Goal: Information Seeking & Learning: Learn about a topic

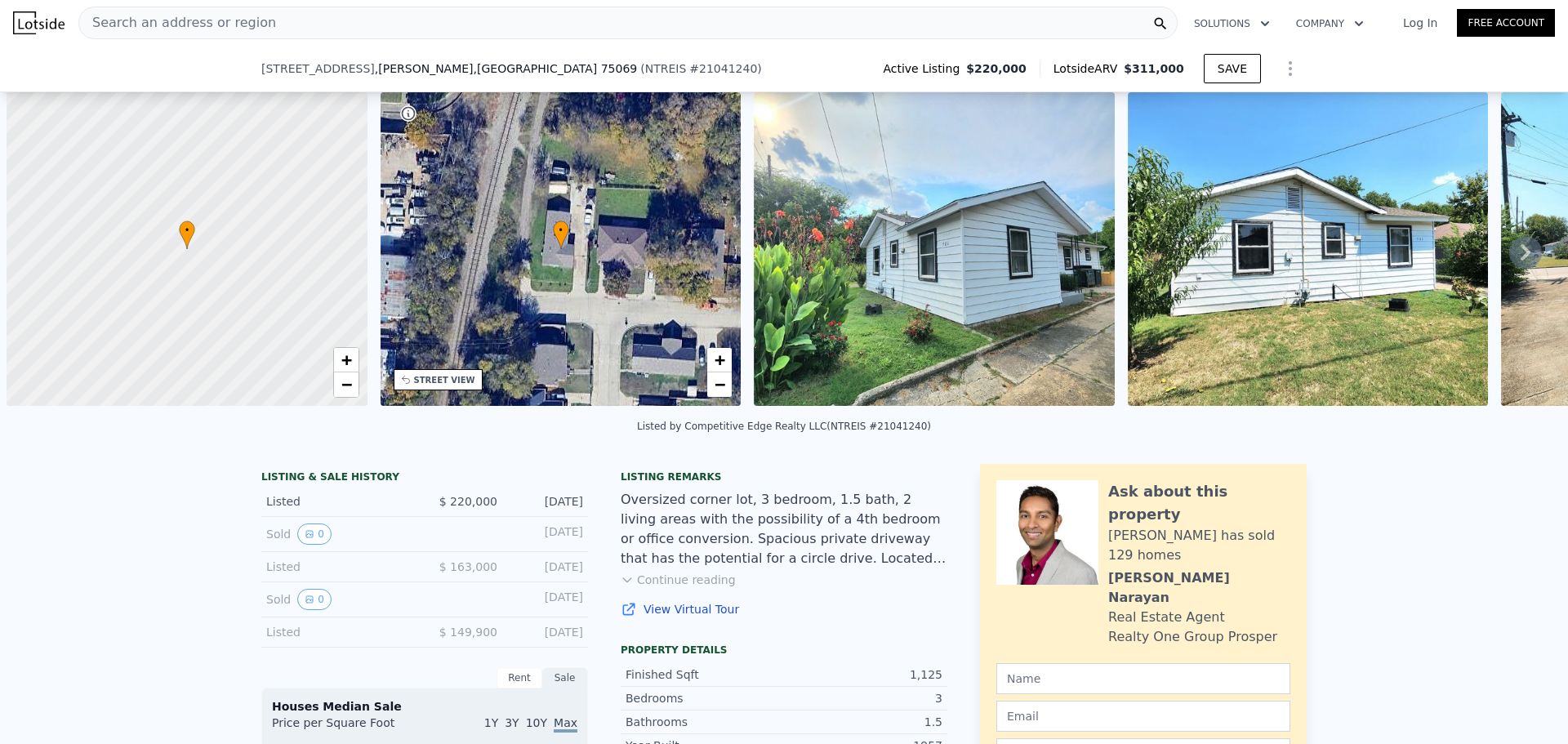
scroll to position [0, 6]
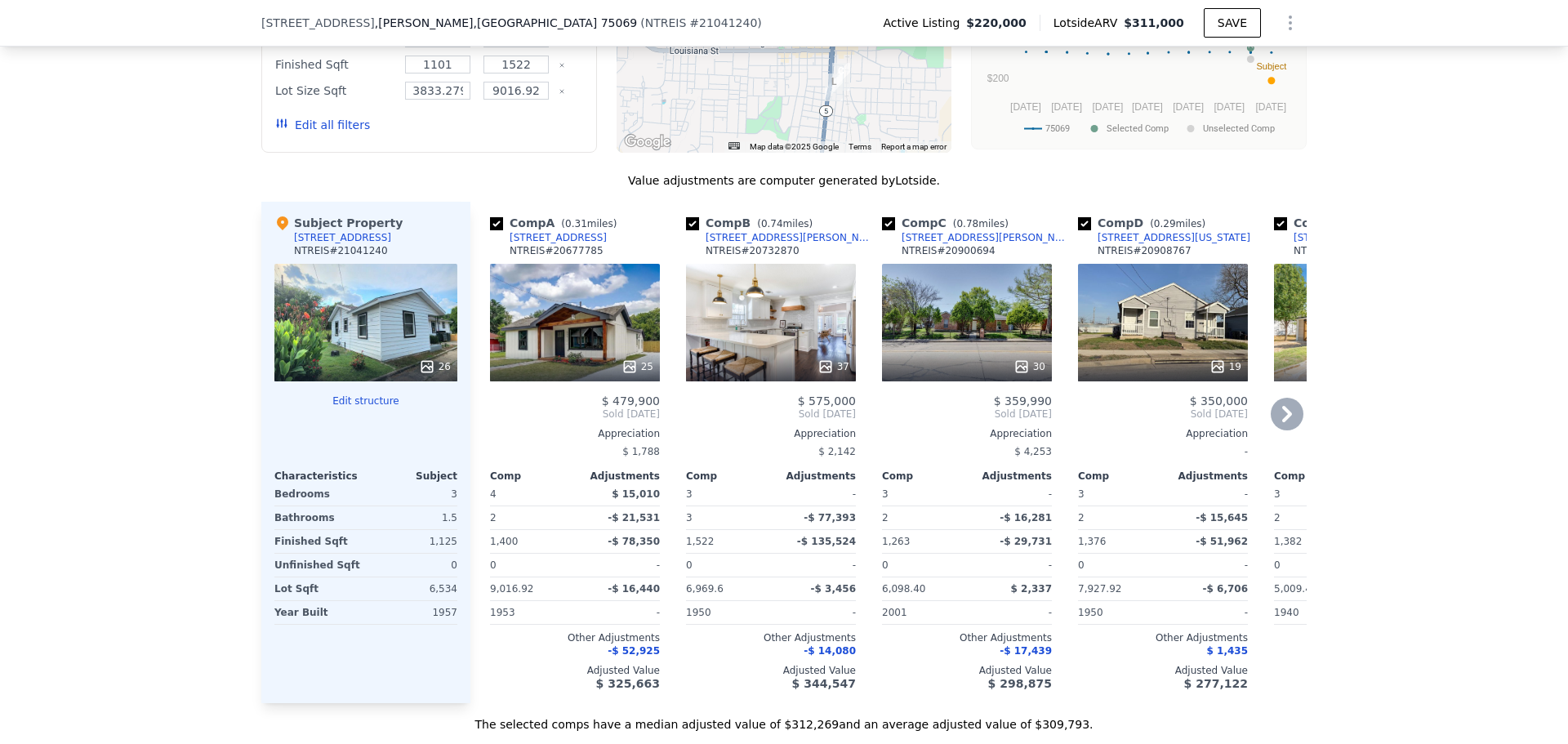
click at [572, 301] on div "25" at bounding box center [574, 322] width 170 height 118
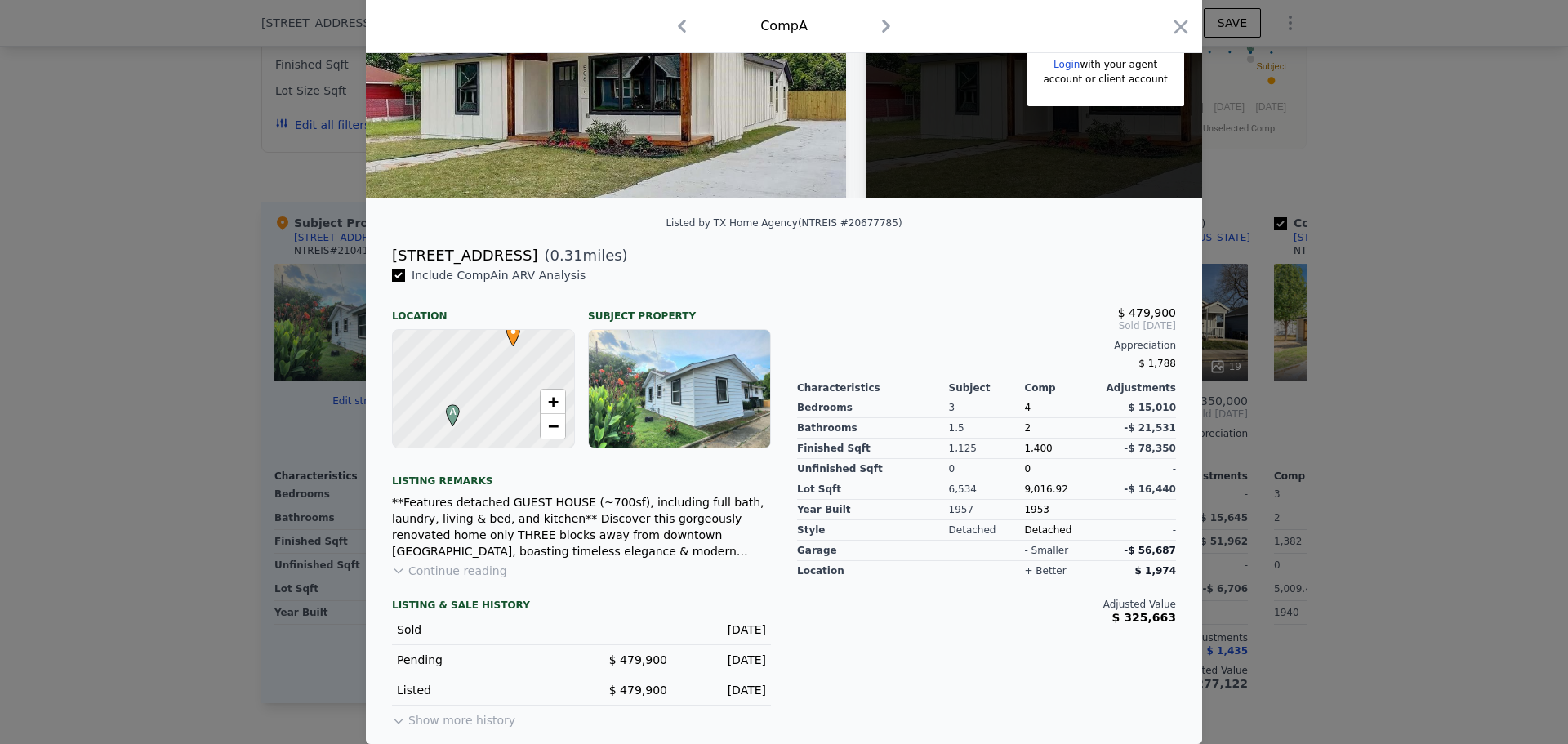
scroll to position [232, 0]
click at [1317, 477] on div at bounding box center [784, 372] width 1568 height 744
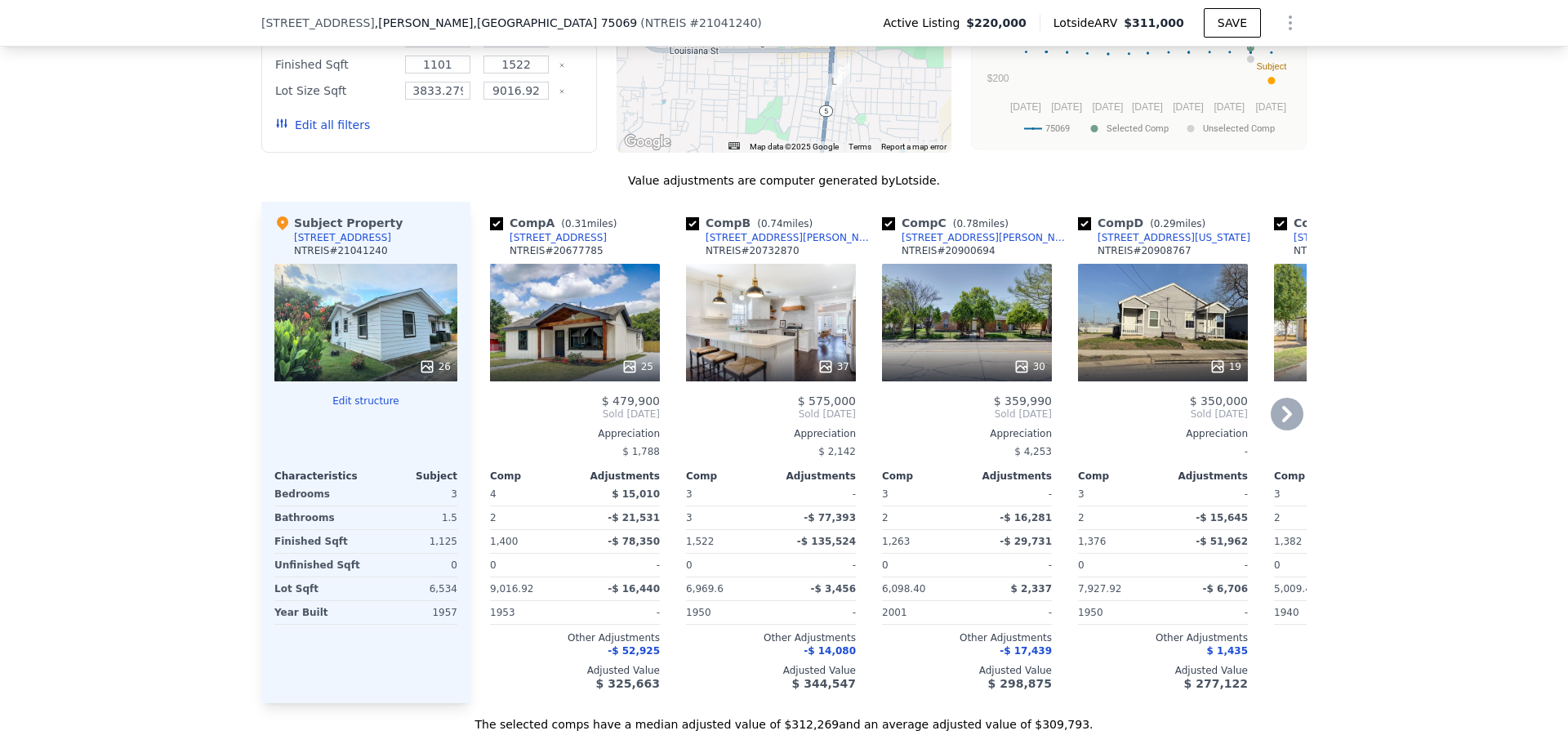
click at [491, 219] on input "checkbox" at bounding box center [496, 224] width 13 height 13
checkbox input "false"
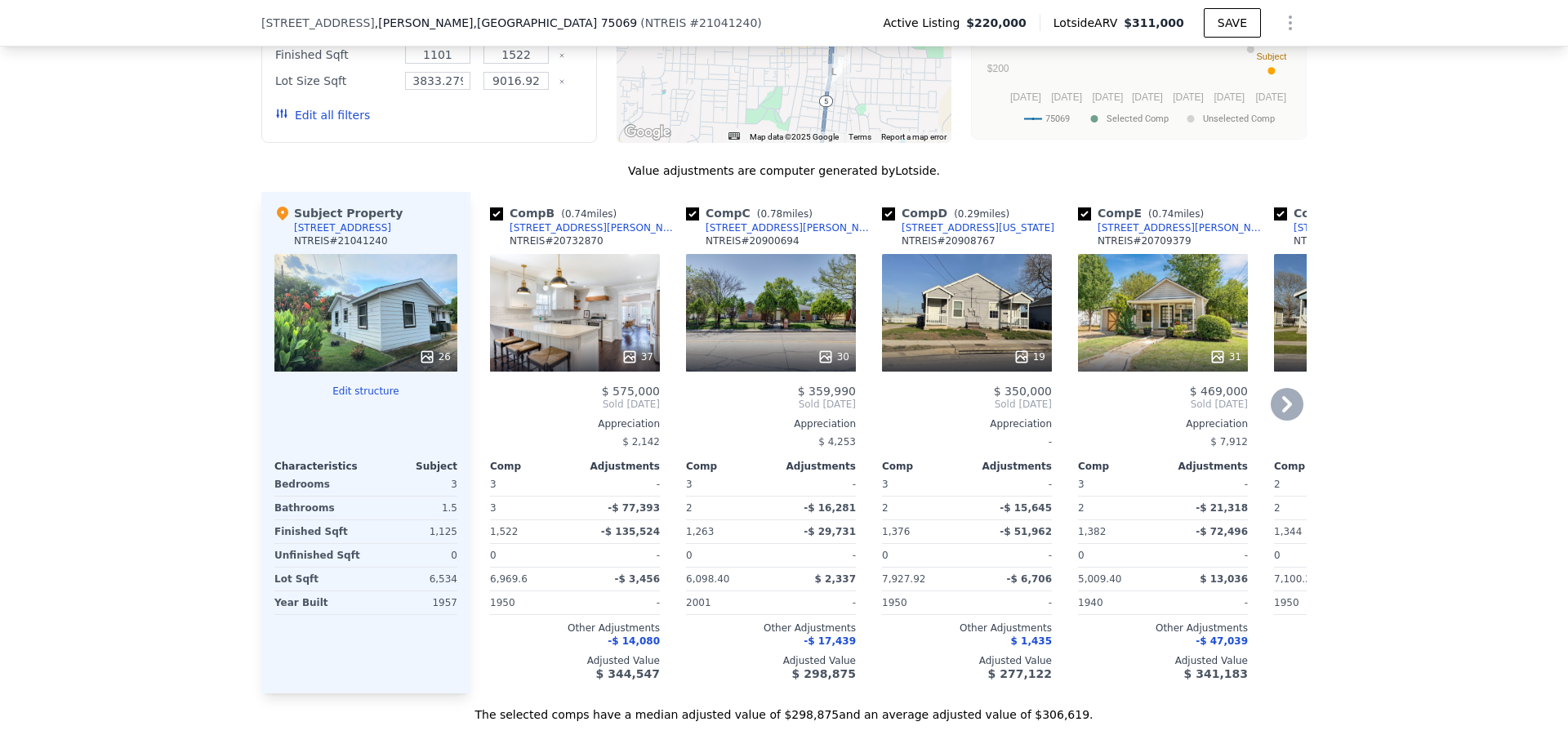
scroll to position [1464, 0]
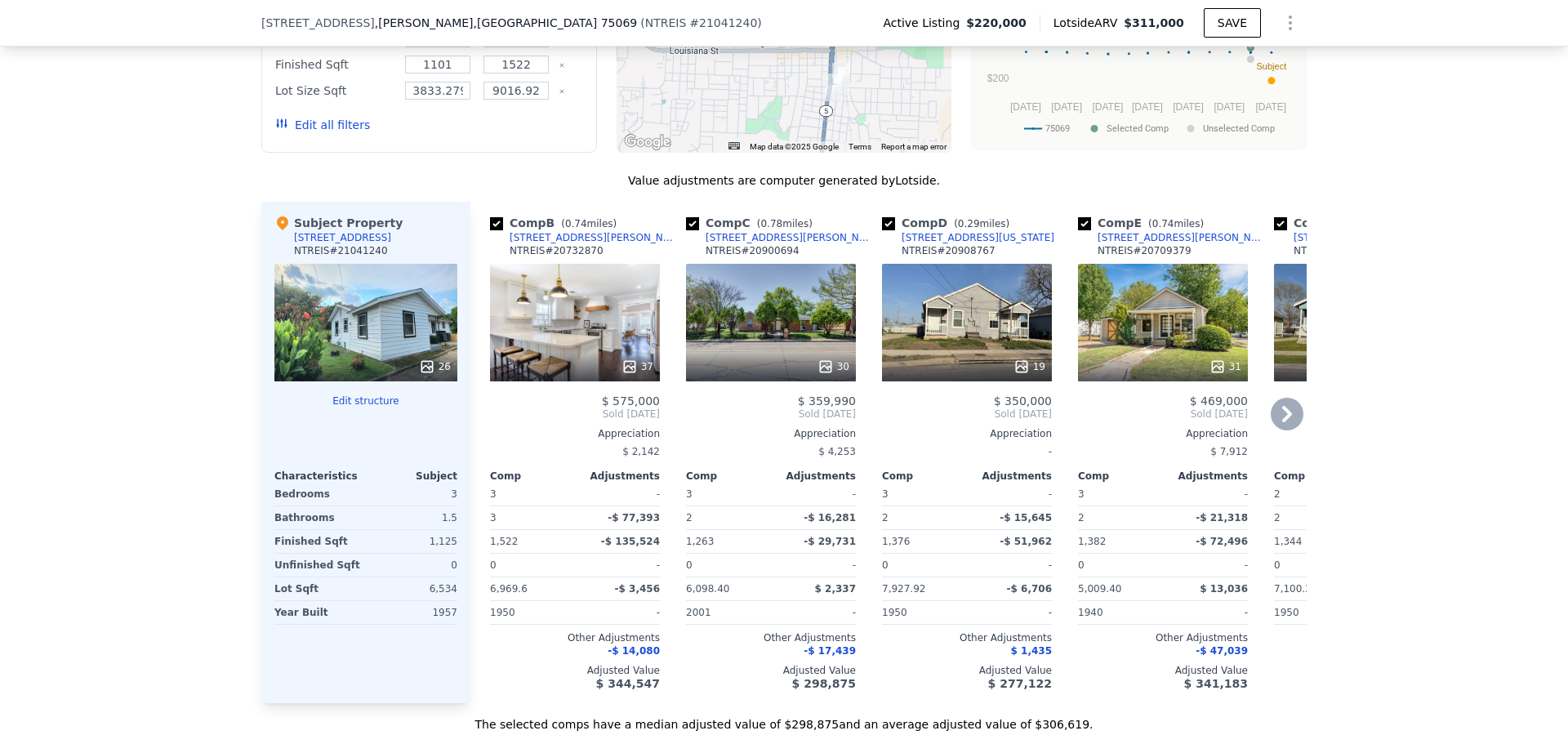
click at [422, 227] on div "Subject Property 501 Drexel St NTREIS # 21041240" at bounding box center [366, 239] width 183 height 49
click at [612, 227] on div "Comp B ( 0.74 miles) 504 N Bradley St NTREIS # 20732870" at bounding box center [574, 239] width 170 height 49
click at [578, 218] on span "( 0.74 miles)" at bounding box center [589, 224] width 69 height 11
click at [535, 217] on div "Comp B ( 0.74 miles)" at bounding box center [556, 224] width 133 height 17
click at [580, 443] on div "$ 2,142" at bounding box center [574, 451] width 170 height 23
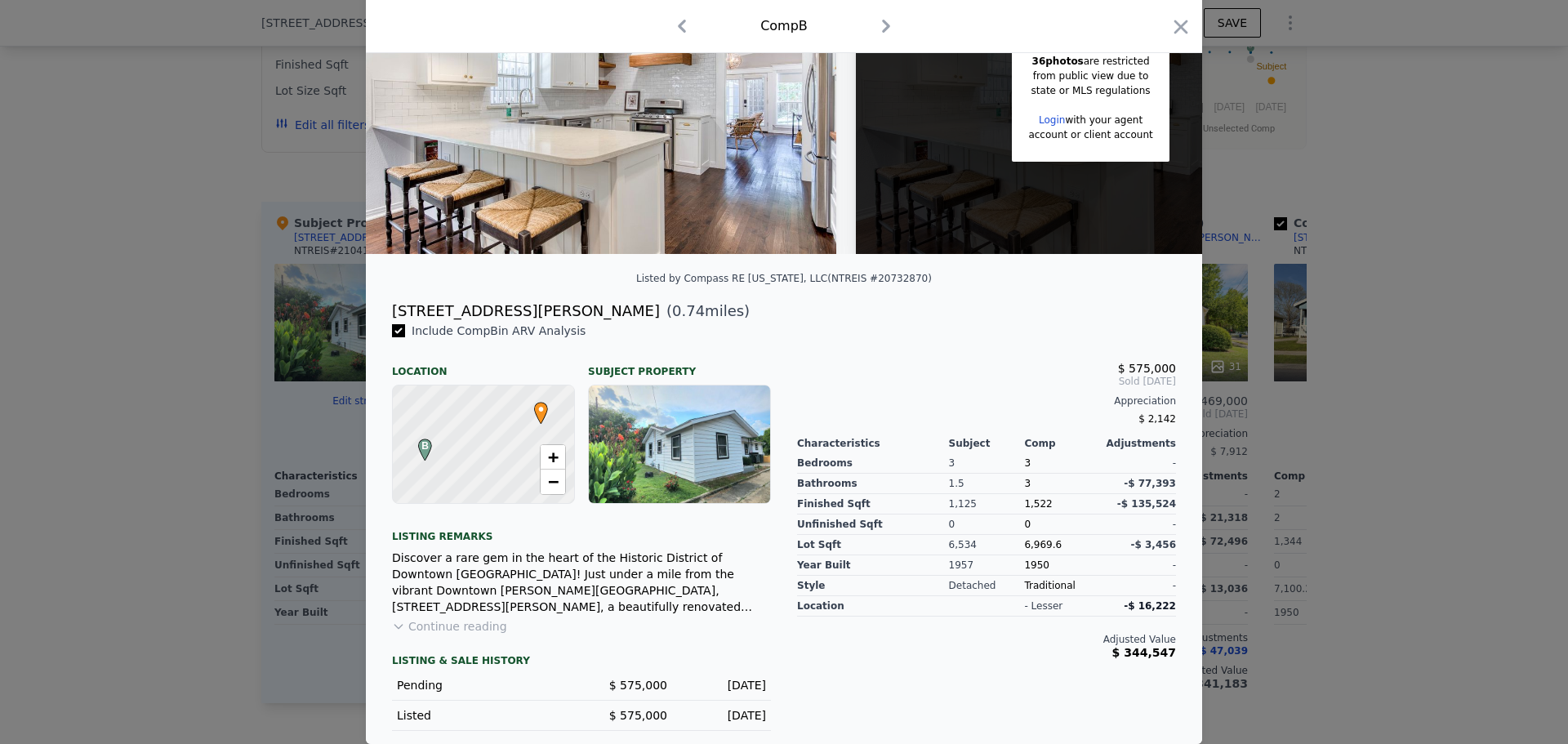
scroll to position [177, 0]
click at [445, 626] on button "Continue reading" at bounding box center [450, 626] width 115 height 17
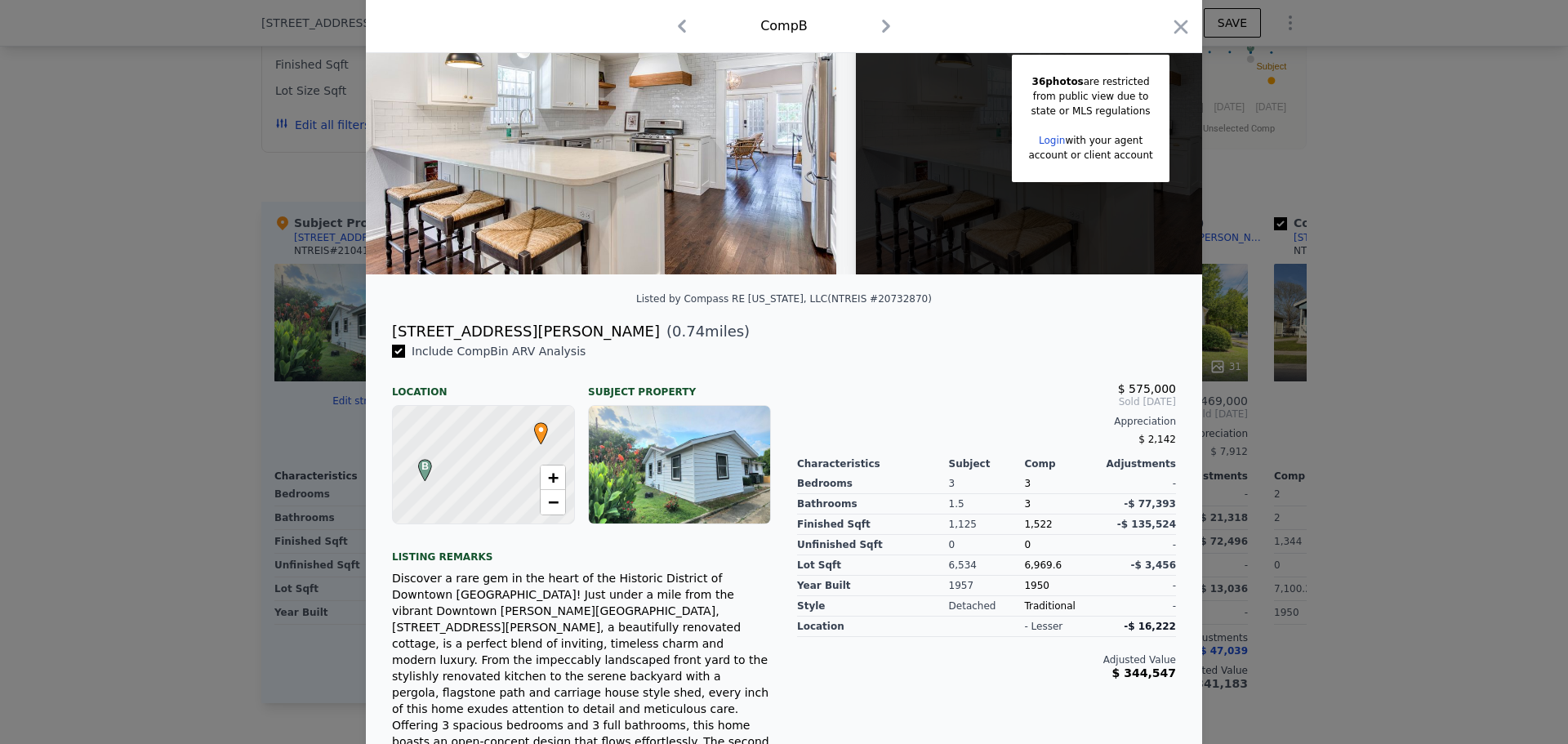
scroll to position [340, 0]
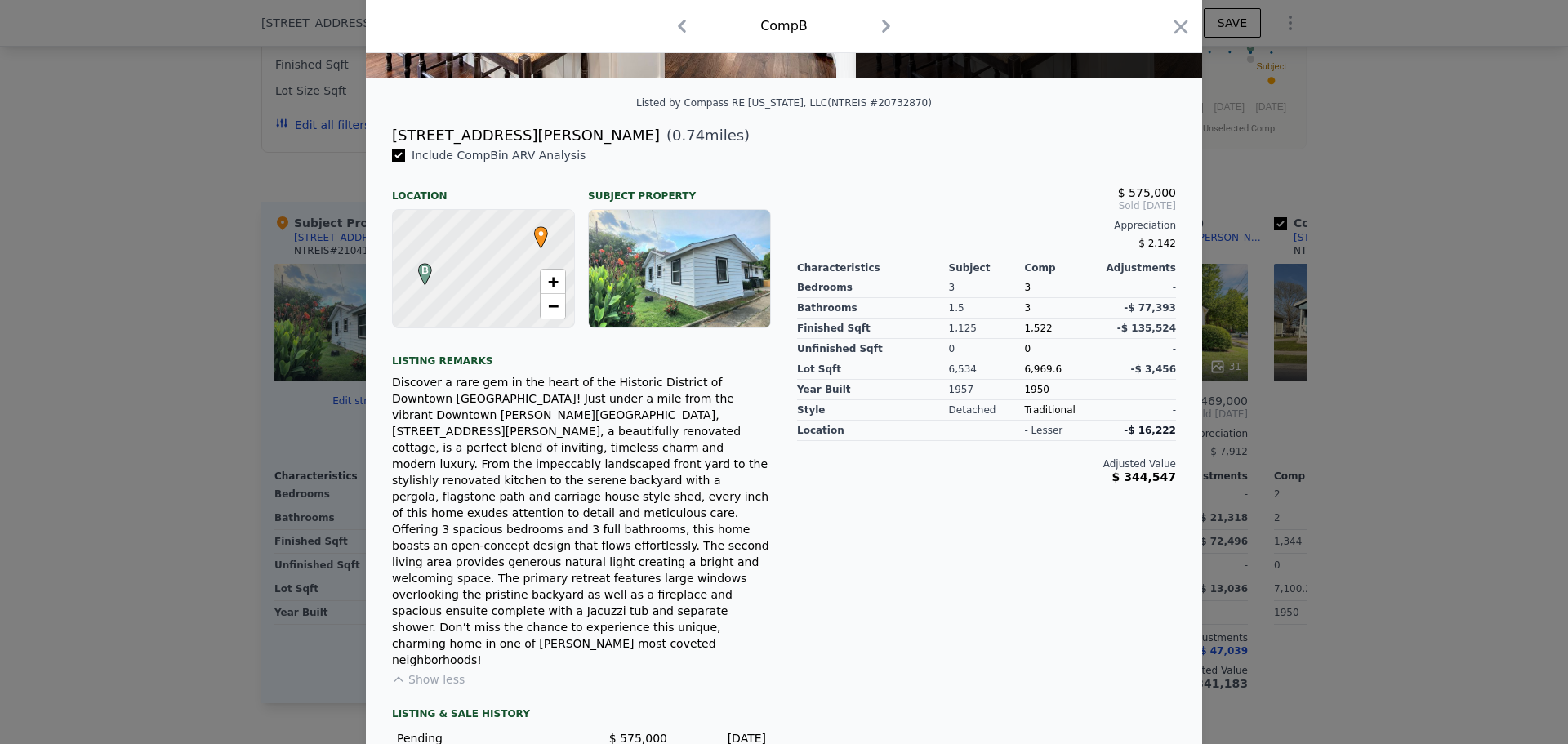
click at [1409, 511] on div at bounding box center [784, 372] width 1568 height 744
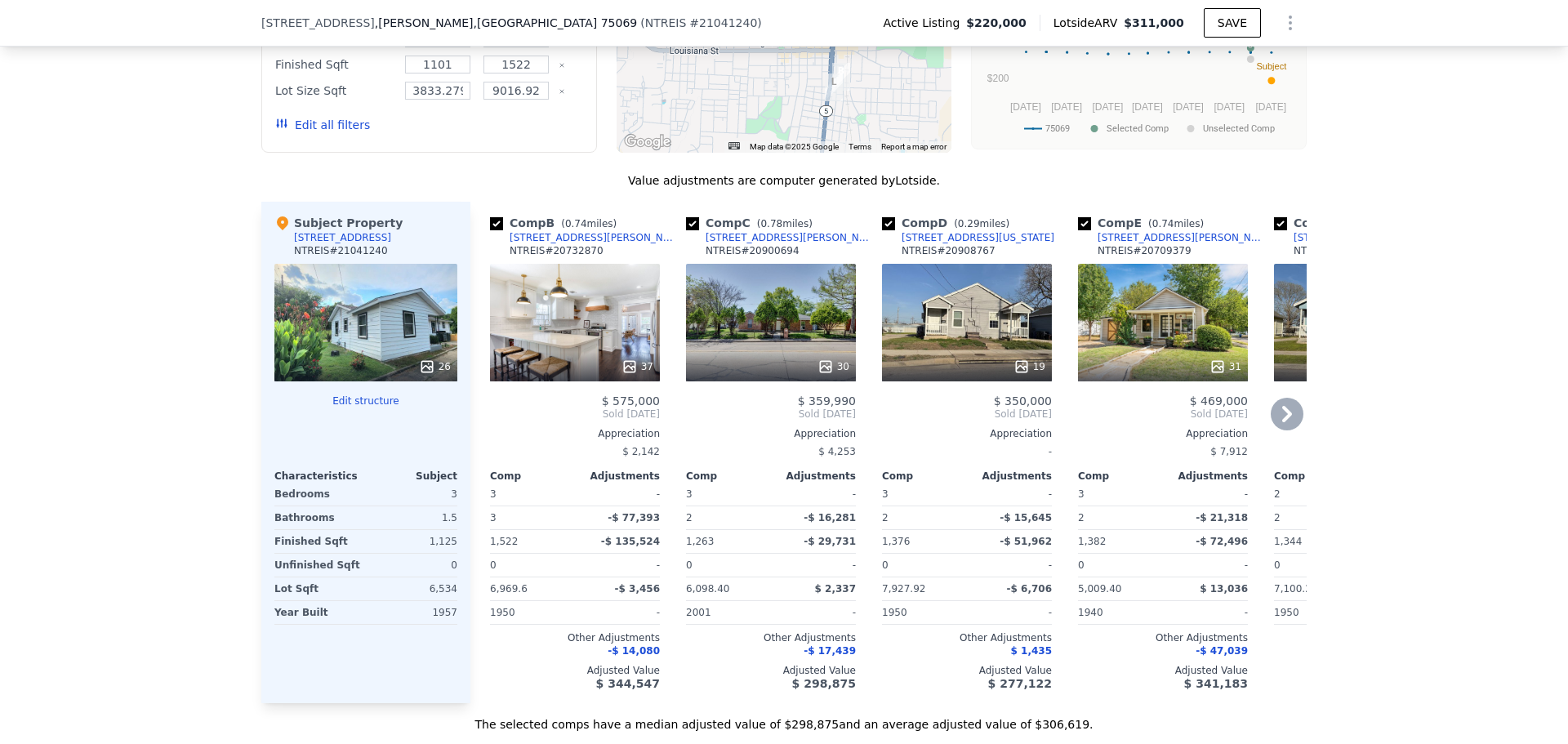
click at [769, 409] on span "Sold May 2025" at bounding box center [770, 414] width 170 height 13
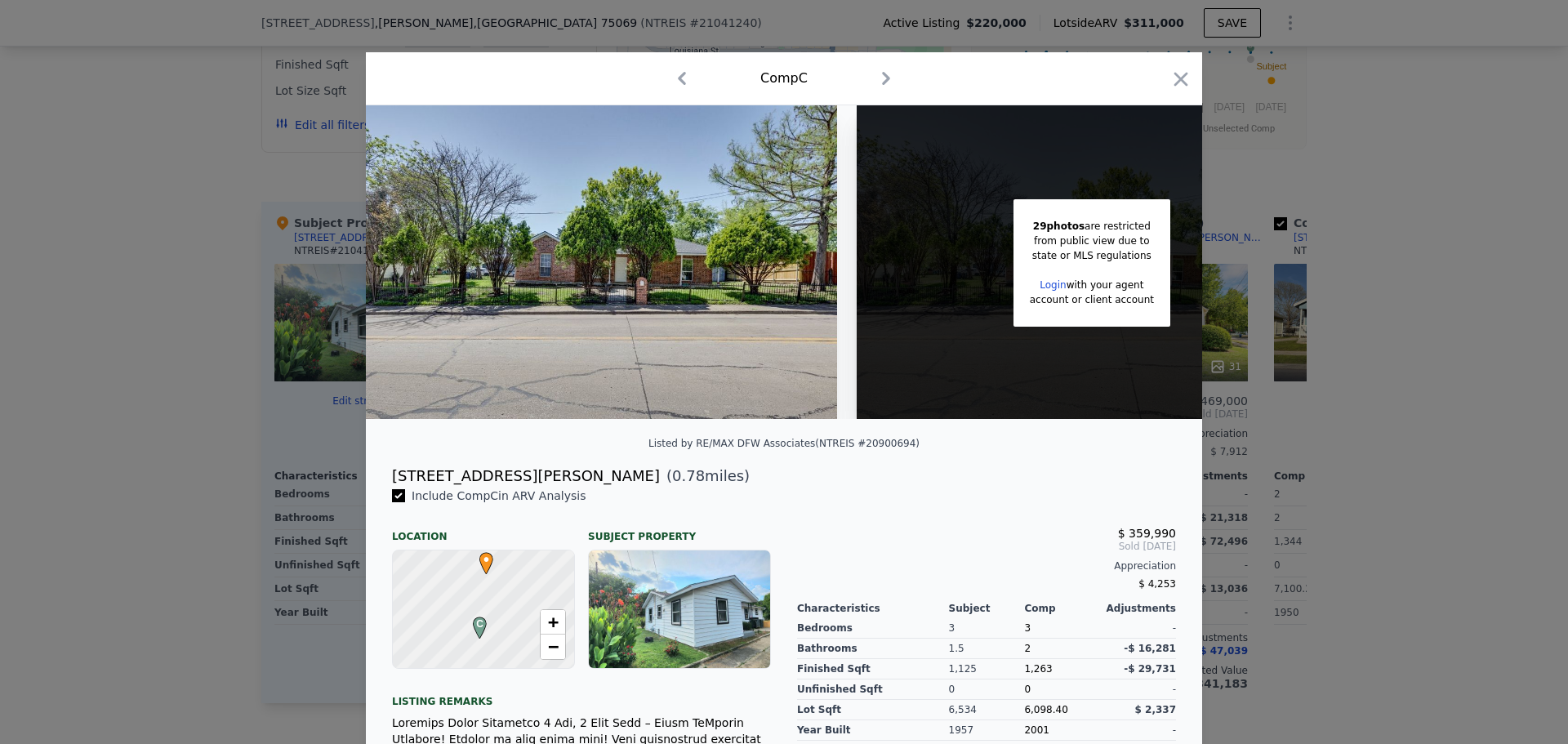
scroll to position [208, 0]
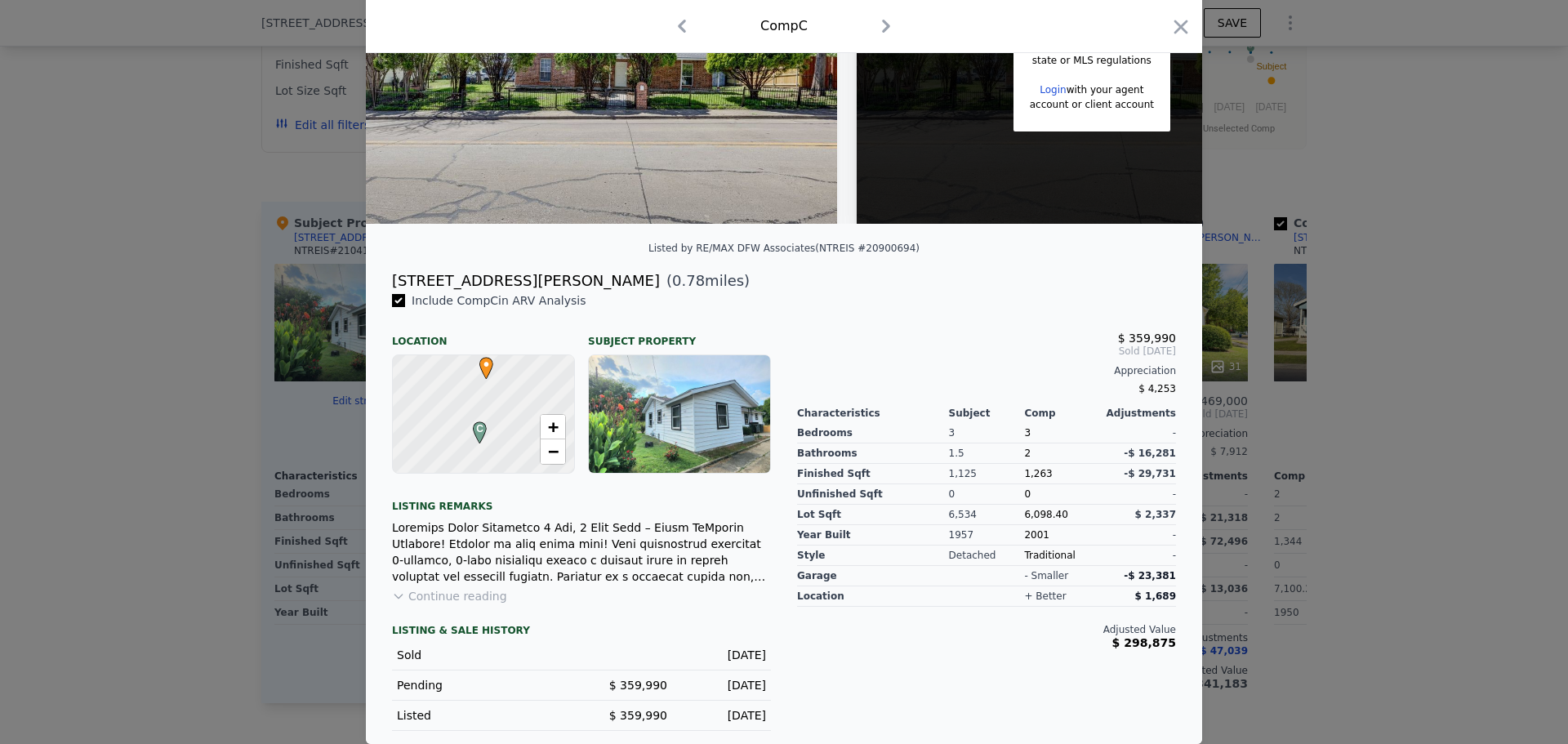
click at [1416, 284] on div at bounding box center [784, 372] width 1568 height 744
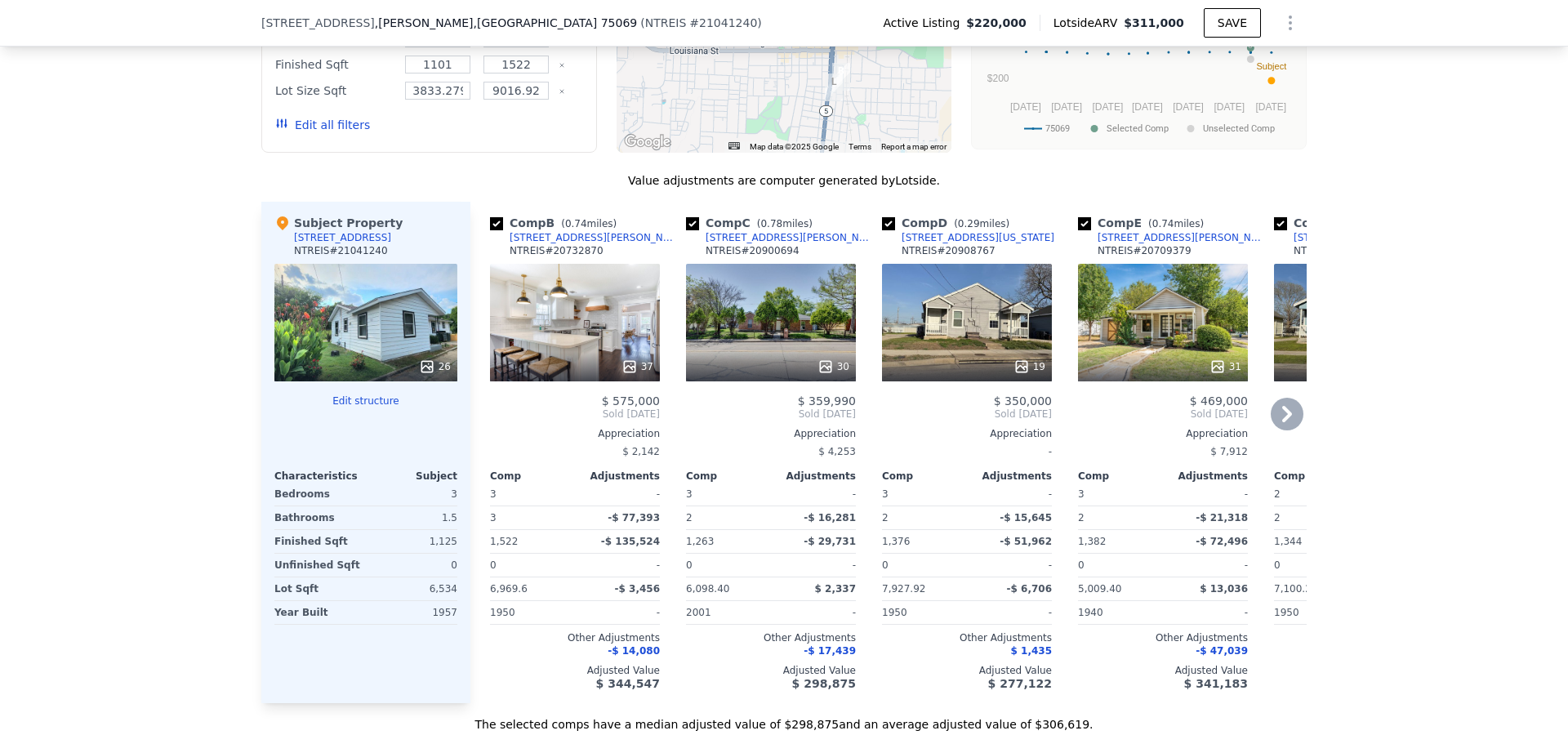
click at [738, 412] on span "Sold May 2025" at bounding box center [770, 414] width 170 height 13
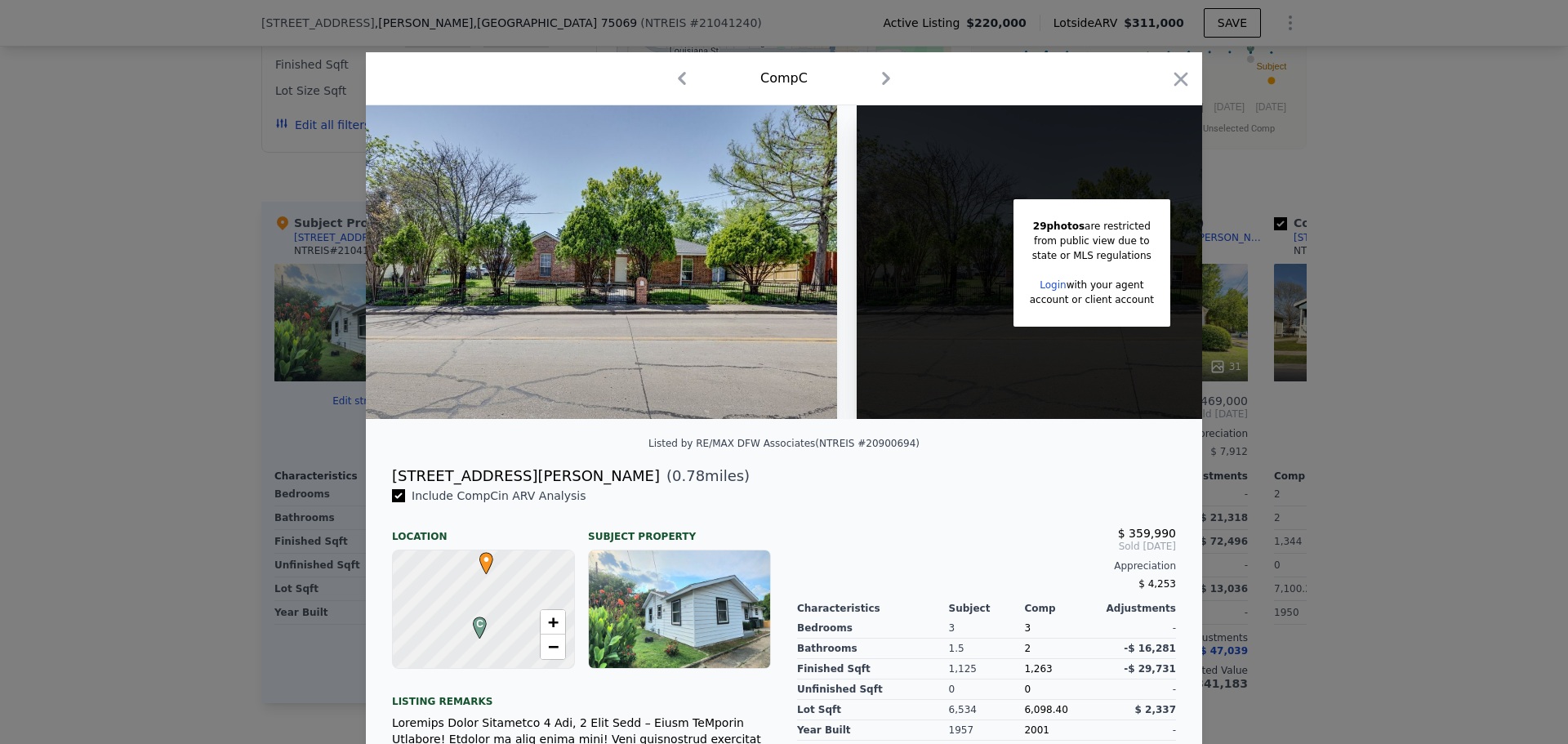
click at [228, 232] on div at bounding box center [784, 372] width 1568 height 744
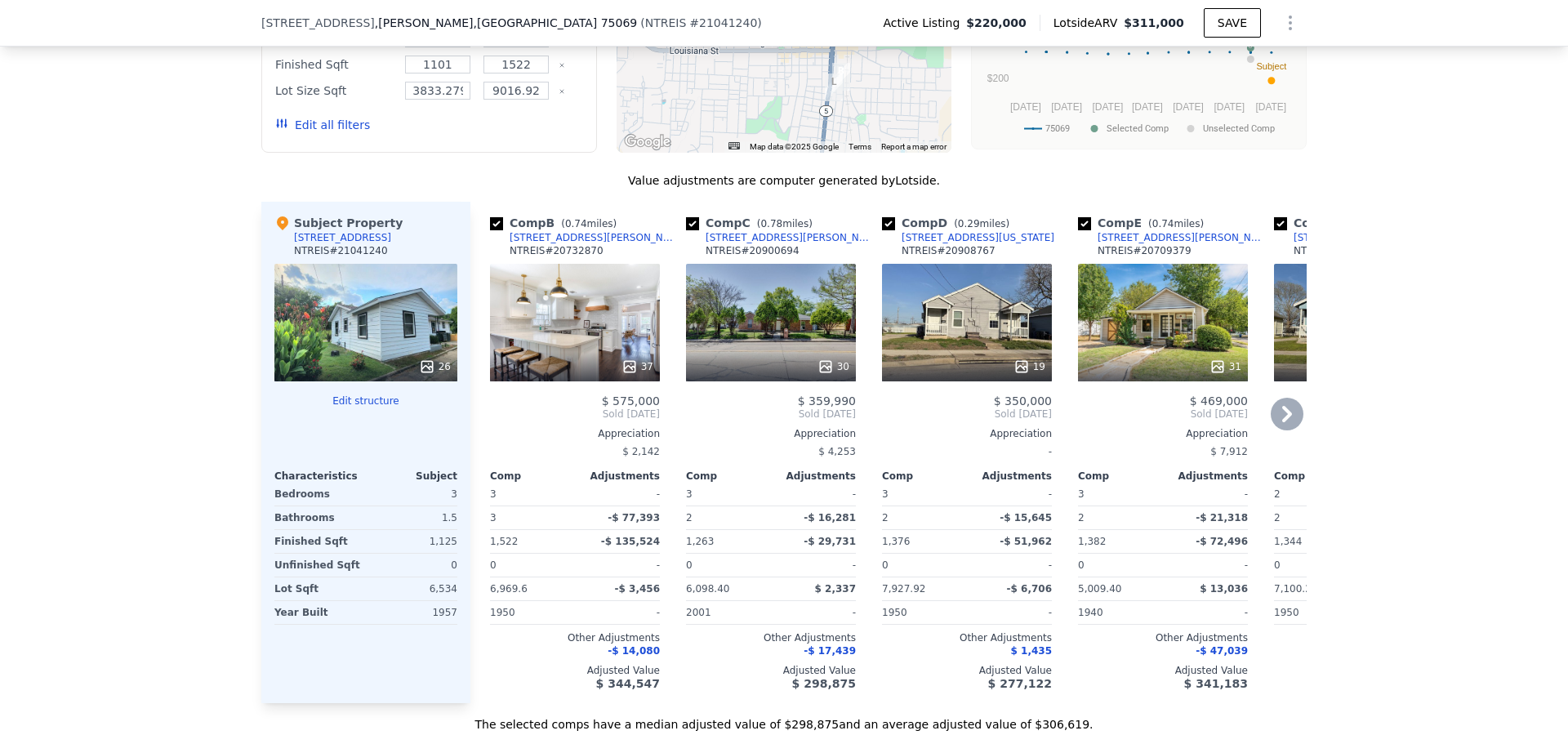
click at [766, 413] on span "Sold May 2025" at bounding box center [770, 414] width 170 height 13
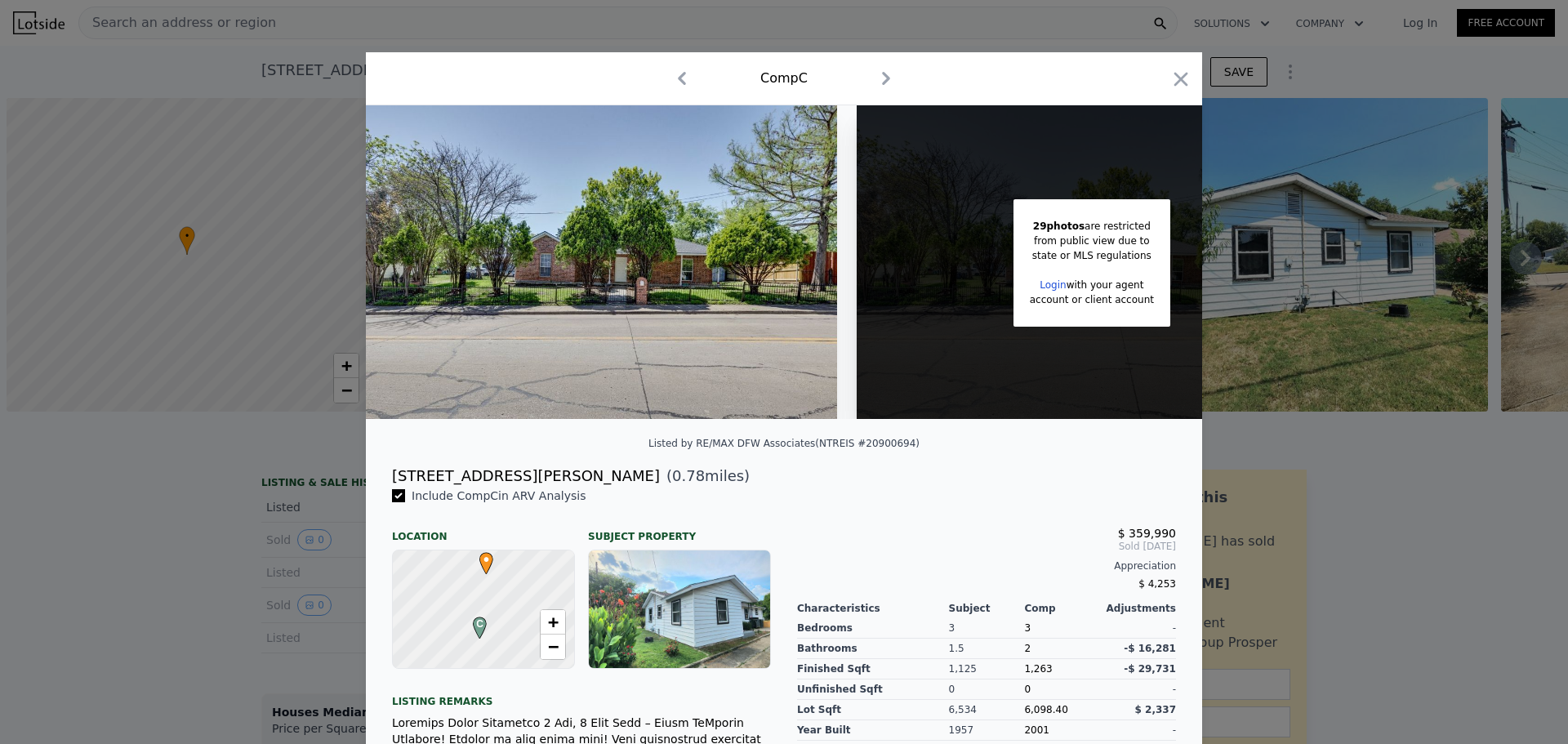
scroll to position [0, 6]
